Goal: Task Accomplishment & Management: Manage account settings

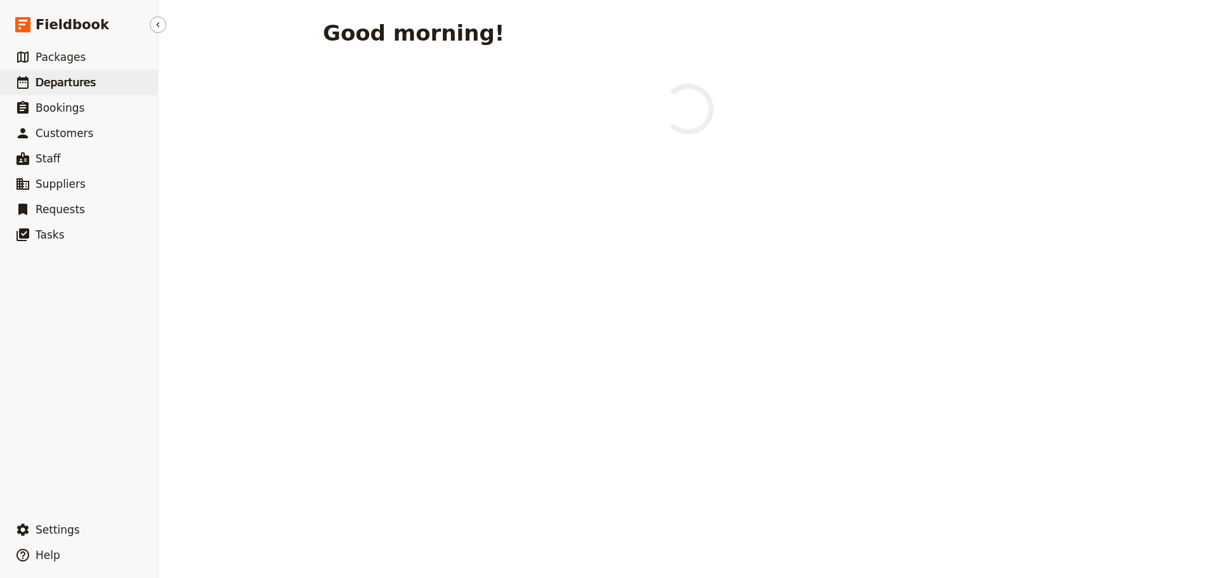
click at [77, 88] on span "Departures" at bounding box center [66, 82] width 60 height 13
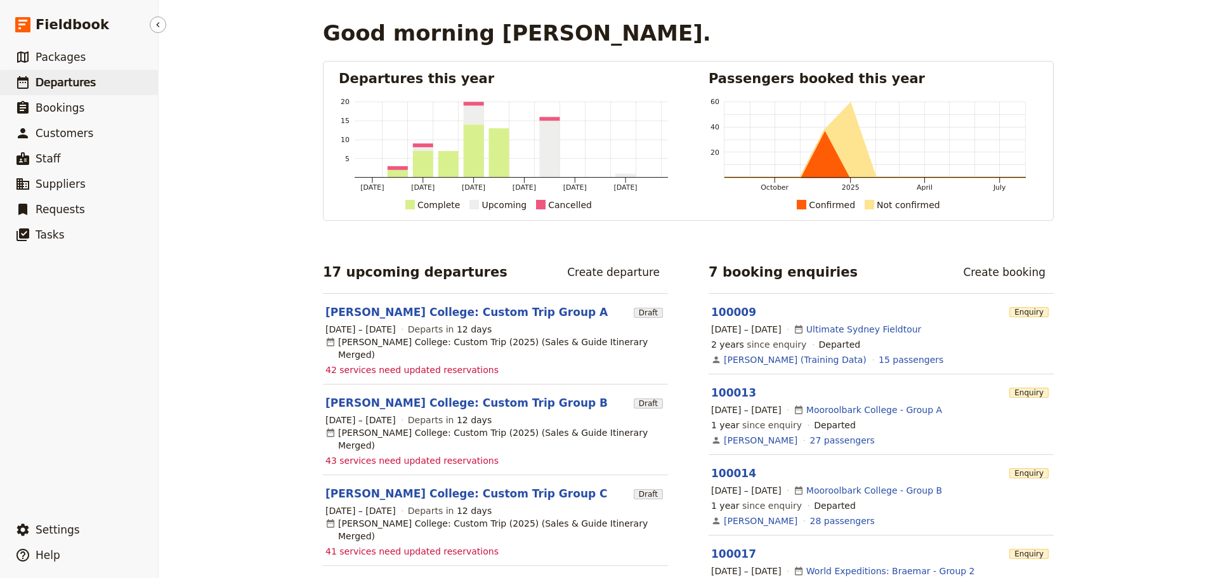
click at [47, 81] on span "Departures" at bounding box center [66, 82] width 60 height 13
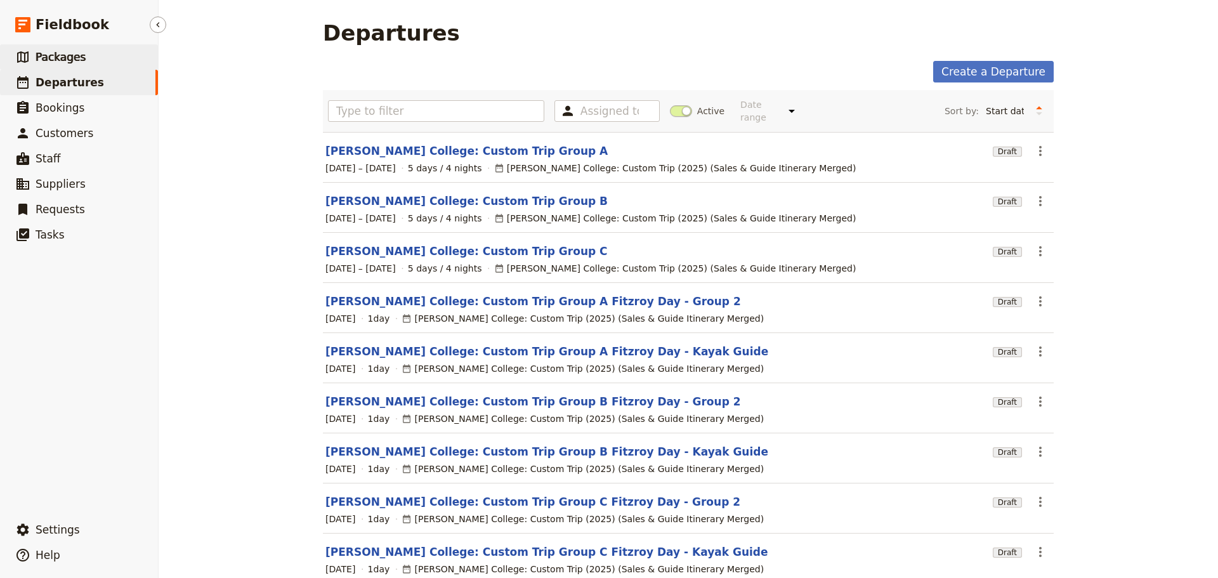
click at [72, 57] on span "Packages" at bounding box center [61, 57] width 50 height 13
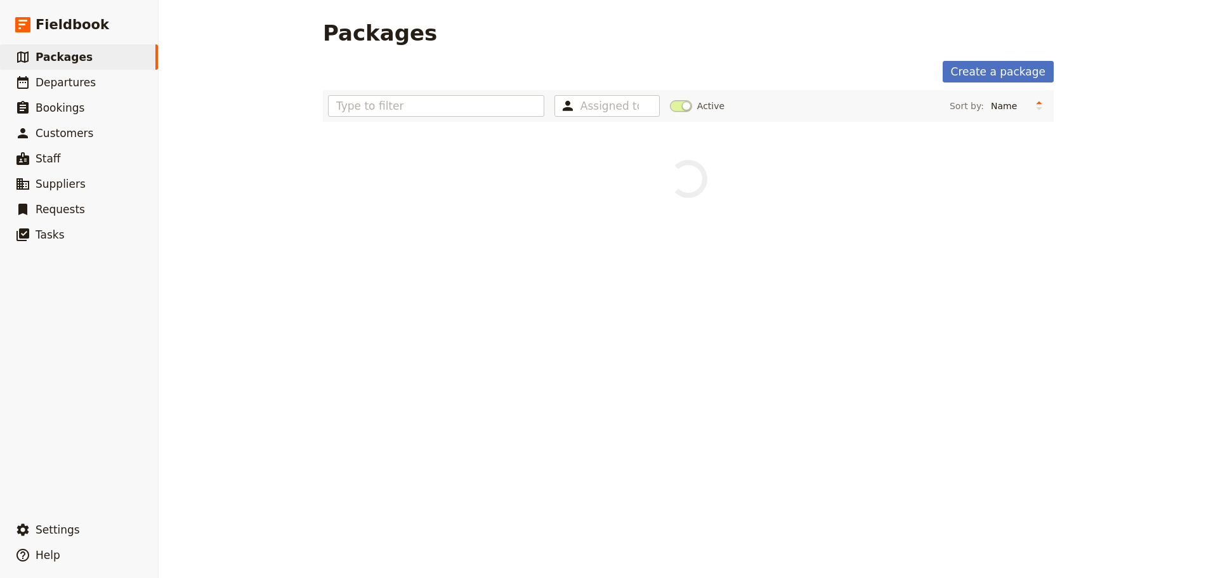
click at [672, 104] on span at bounding box center [681, 105] width 22 height 11
click at [670, 100] on input "Active" at bounding box center [670, 100] width 0 height 0
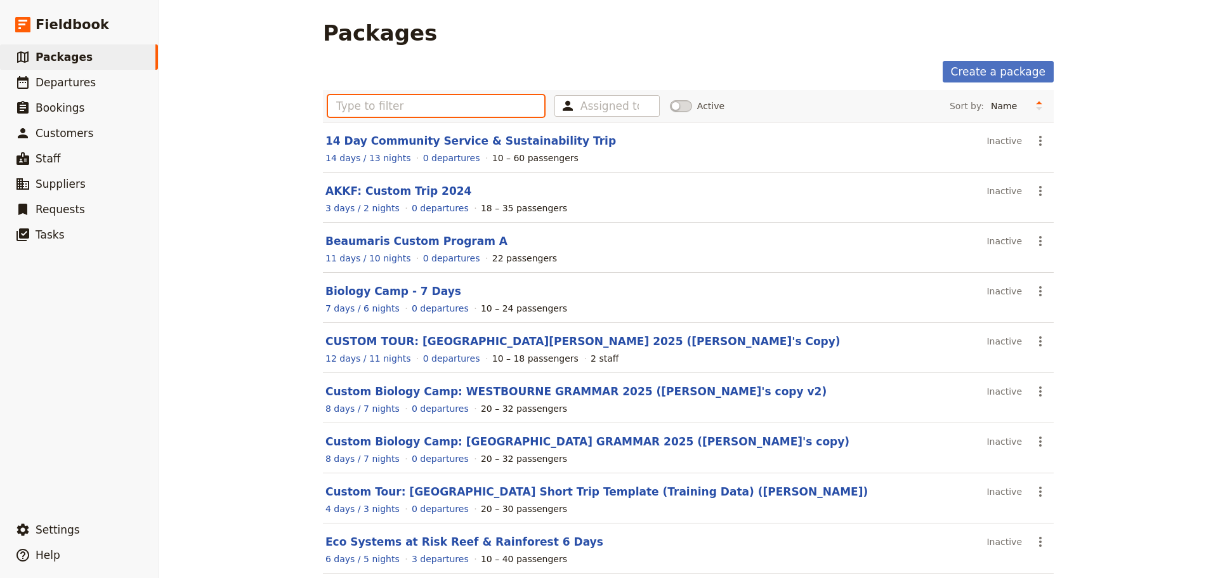
click at [393, 101] on input "text" at bounding box center [436, 106] width 216 height 22
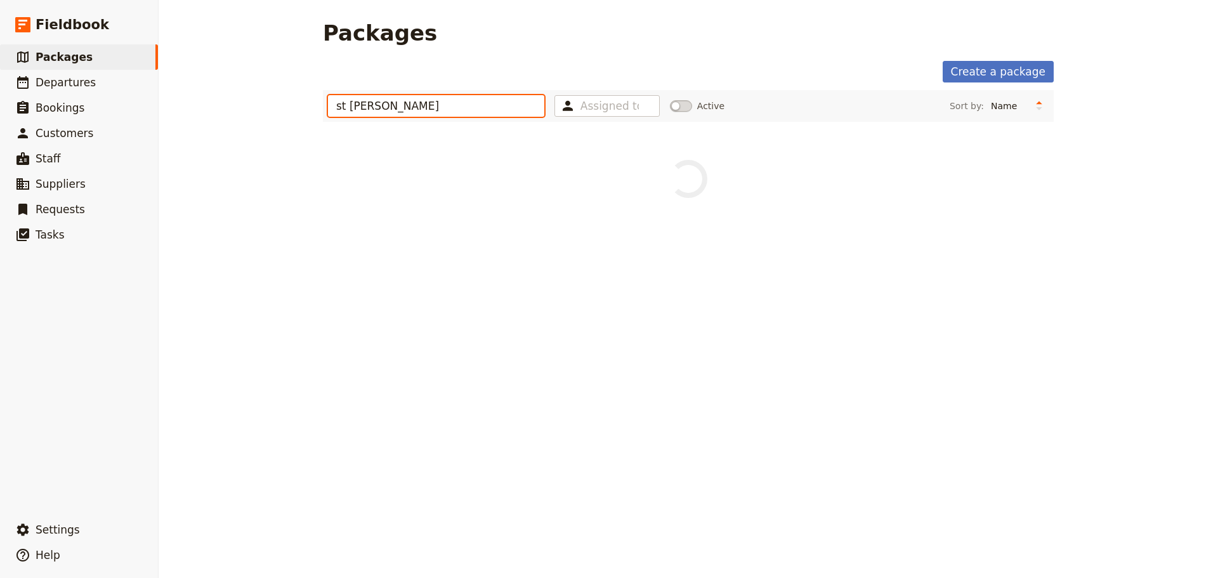
type input "st [PERSON_NAME]"
click at [682, 106] on span at bounding box center [681, 105] width 22 height 11
click at [670, 100] on input "Active" at bounding box center [670, 100] width 0 height 0
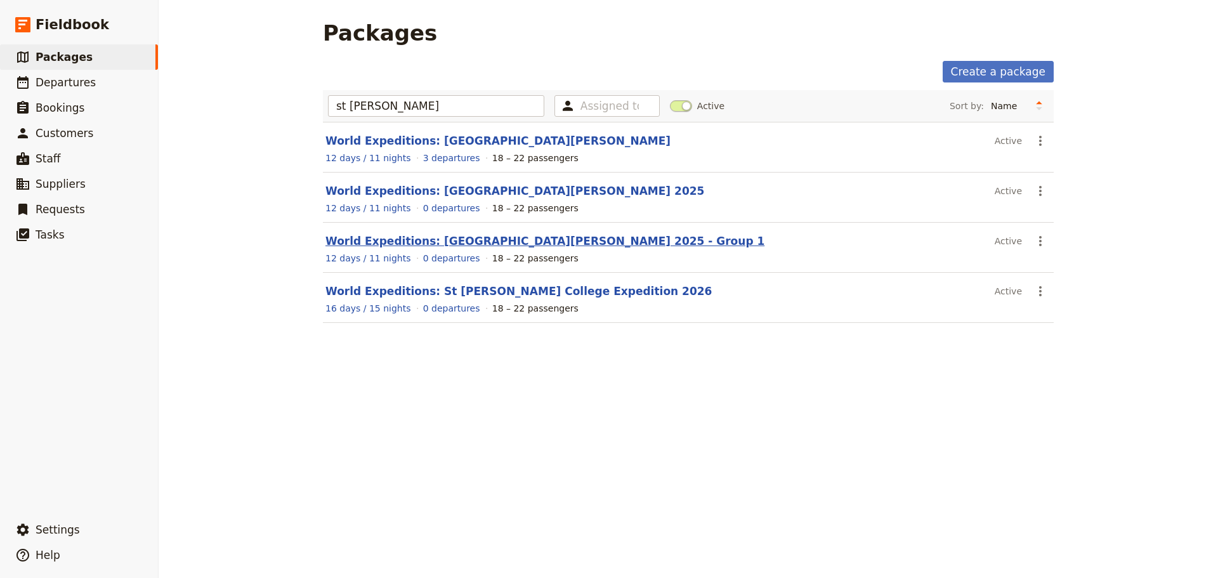
click at [424, 235] on link "World Expeditions: [GEOGRAPHIC_DATA][PERSON_NAME] 2025 - Group 1" at bounding box center [544, 241] width 439 height 13
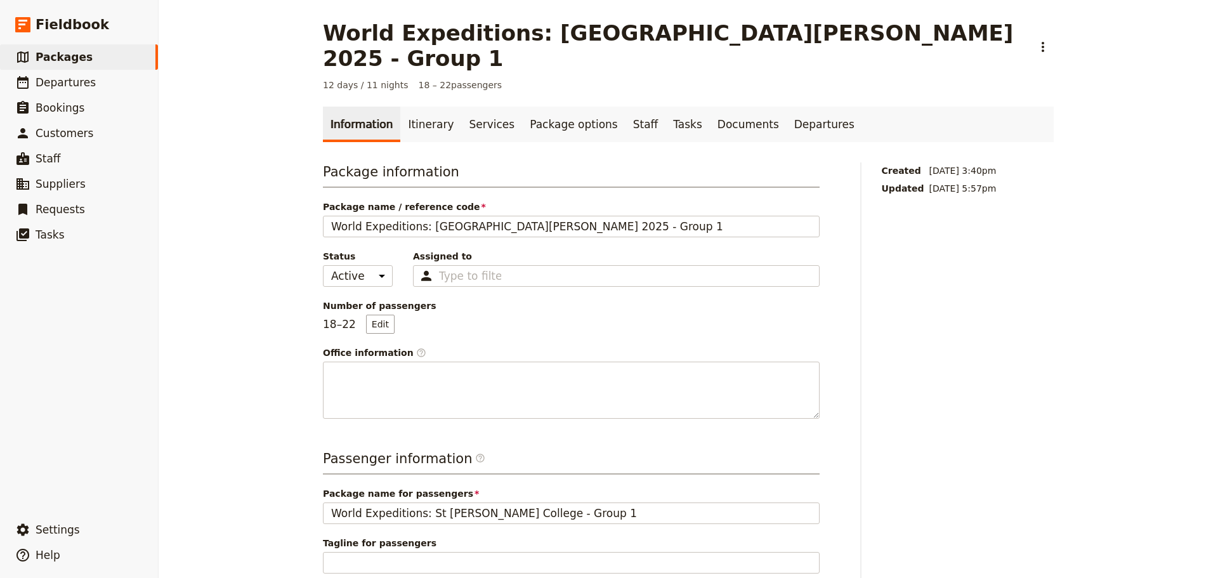
click at [422, 107] on link "Itinerary" at bounding box center [430, 125] width 61 height 36
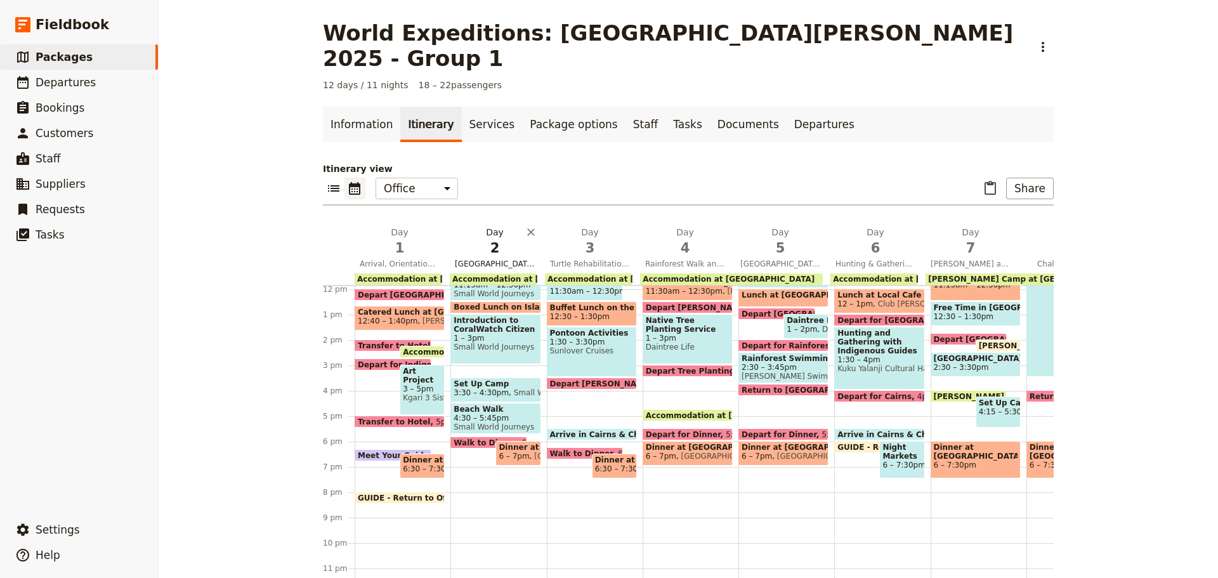
click at [465, 259] on span "[GEOGRAPHIC_DATA] Snorkelling and the [GEOGRAPHIC_DATA]" at bounding box center [495, 264] width 90 height 10
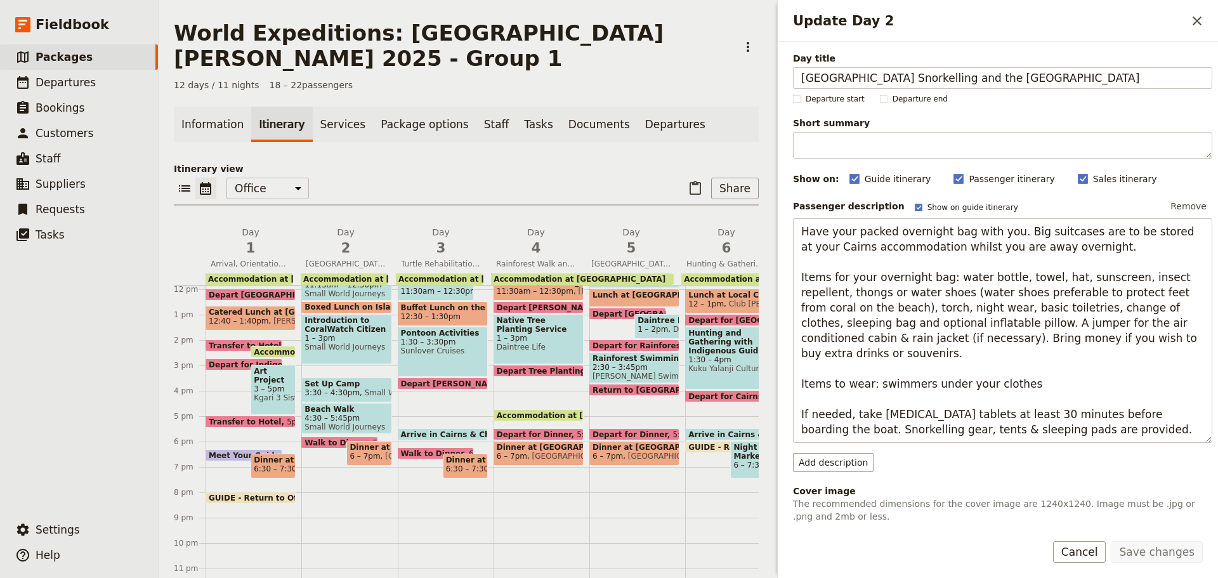
click at [1092, 554] on button "Cancel" at bounding box center [1079, 552] width 53 height 22
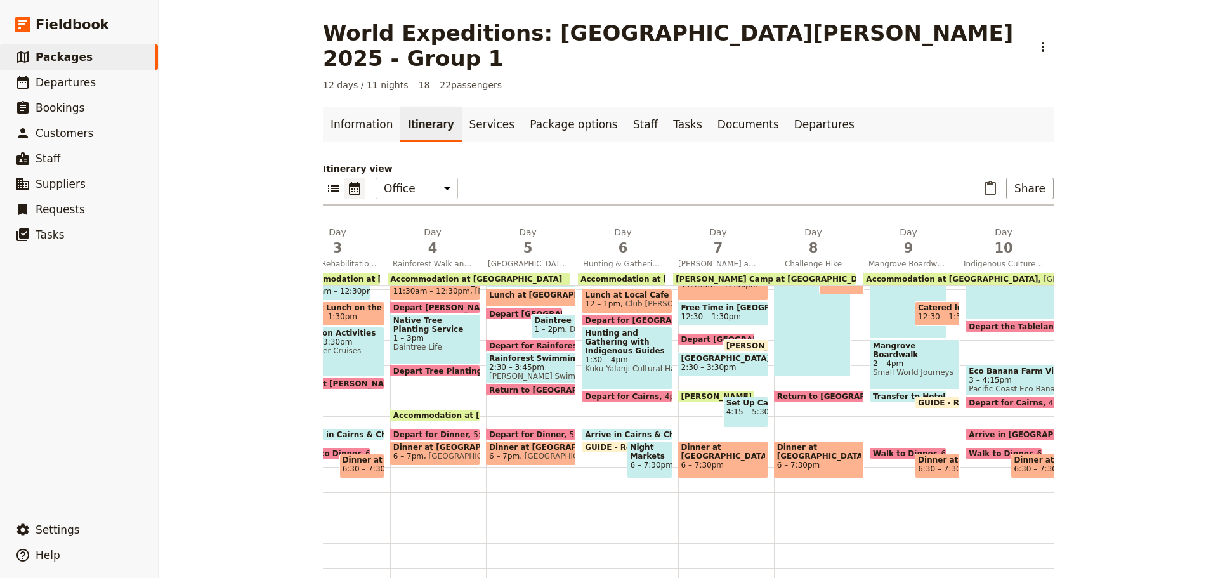
scroll to position [0, 266]
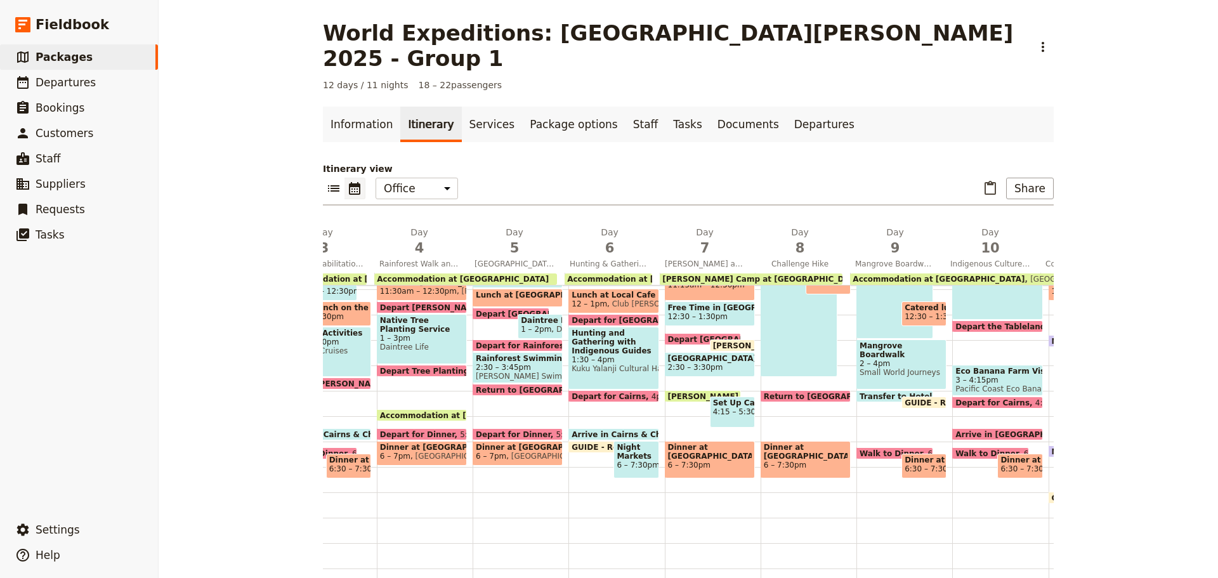
click at [906, 398] on span "GUIDE - Return to Office" at bounding box center [958, 402] width 109 height 8
select select "9"
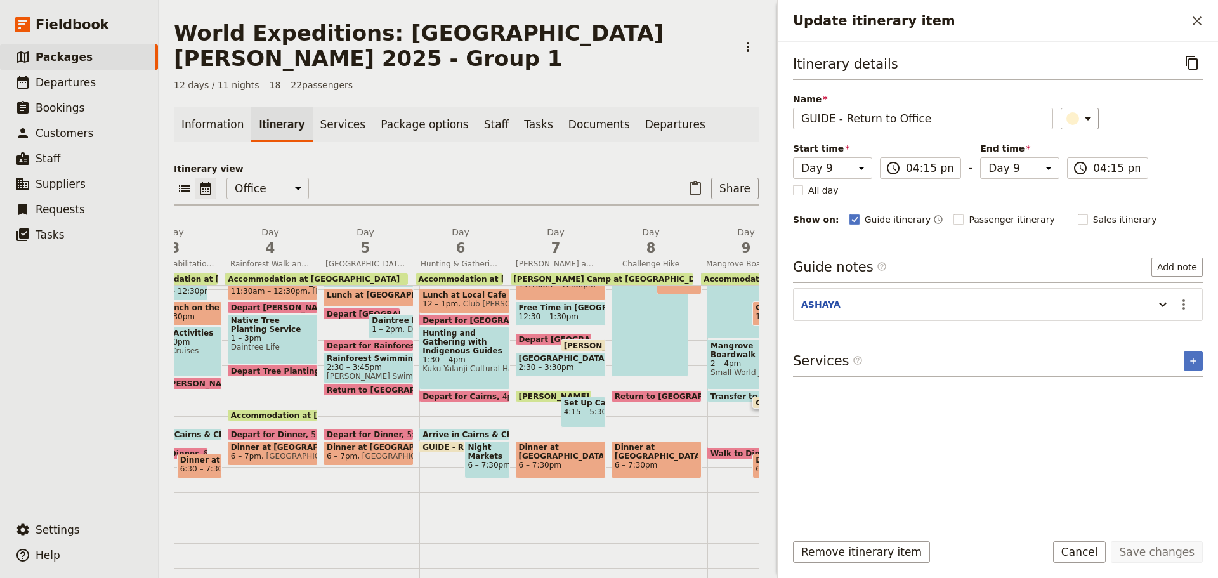
drag, startPoint x: 1103, startPoint y: 550, endPoint x: 987, endPoint y: 560, distance: 116.5
click at [1103, 550] on button "Cancel" at bounding box center [1079, 552] width 53 height 22
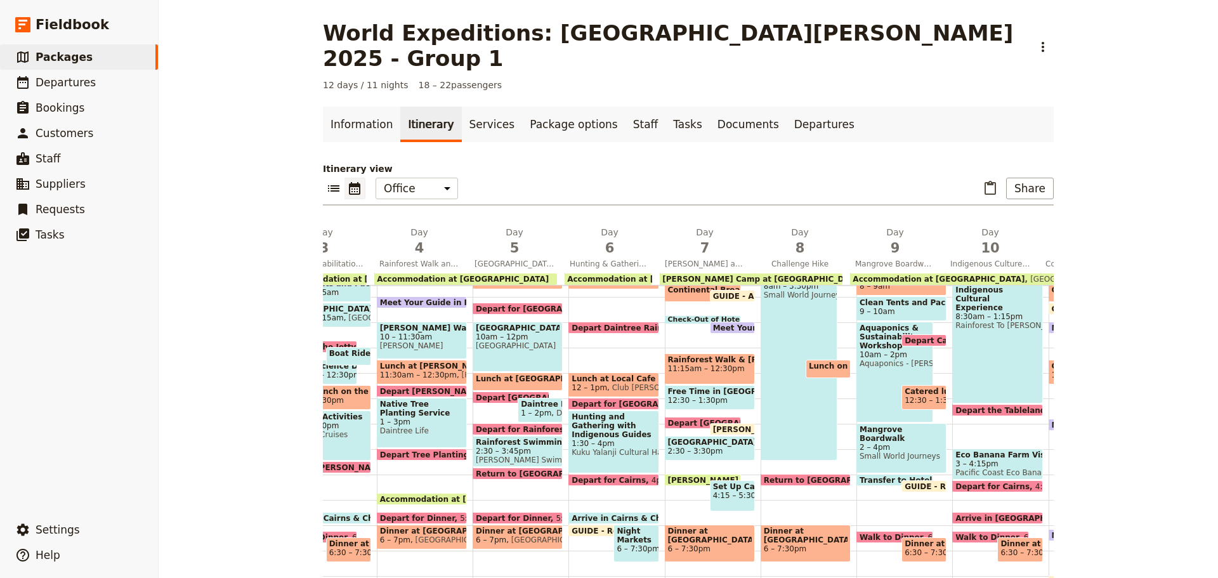
scroll to position [120, 0]
